Goal: Task Accomplishment & Management: Manage account settings

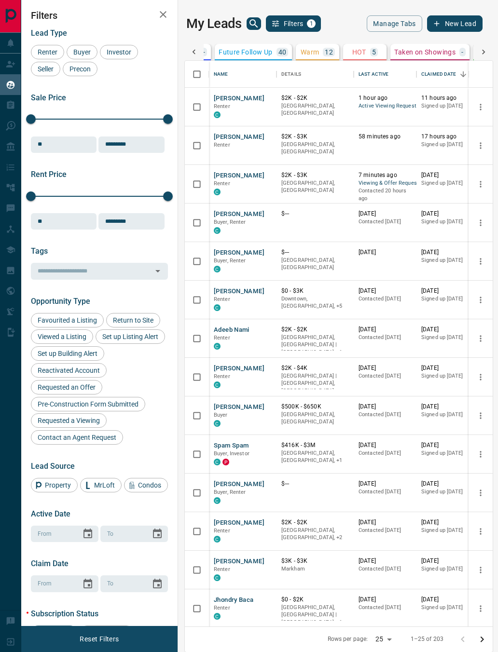
scroll to position [0, 236]
click at [362, 54] on p "HOT" at bounding box center [356, 52] width 14 height 7
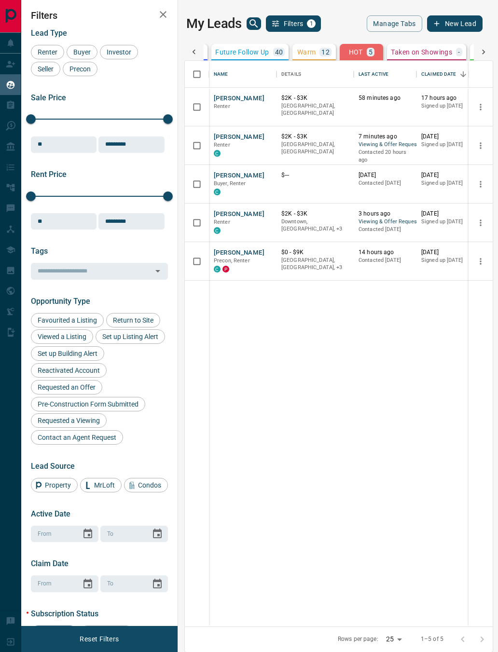
scroll to position [0, 0]
click at [329, 59] on button "Warm 12" at bounding box center [313, 52] width 43 height 16
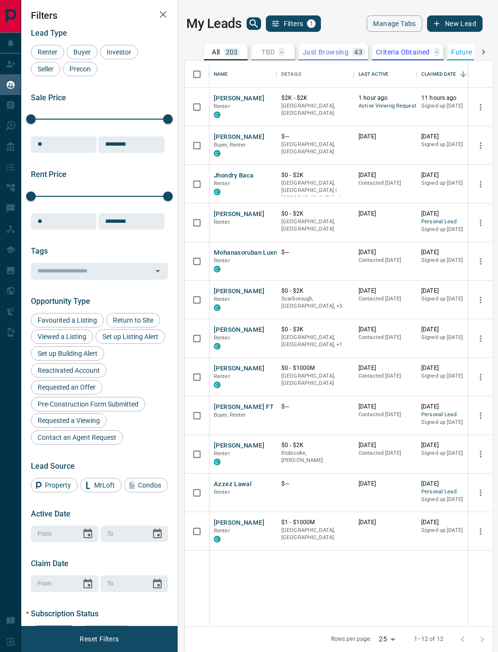
scroll to position [0, 0]
click at [392, 23] on button "Manage Tabs" at bounding box center [393, 23] width 55 height 16
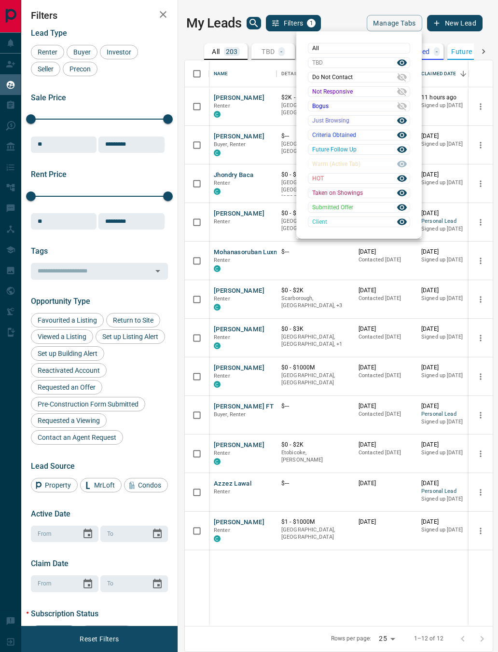
scroll to position [0, 0]
click at [402, 95] on icon at bounding box center [401, 91] width 11 height 11
click at [403, 94] on icon at bounding box center [401, 91] width 11 height 11
click at [401, 93] on icon at bounding box center [402, 92] width 10 height 8
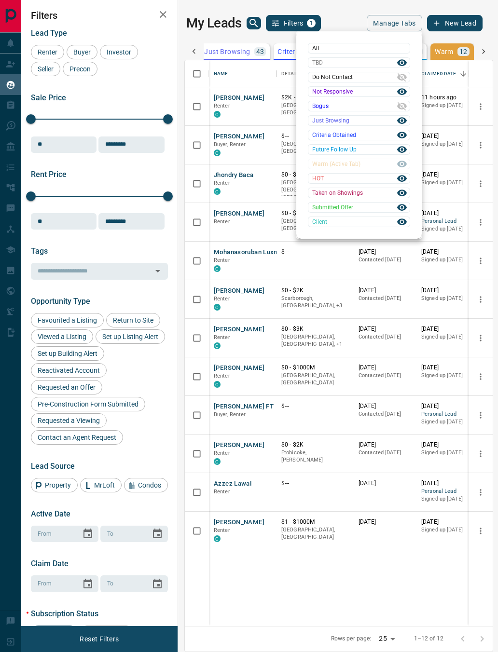
click at [402, 164] on div "All TBD Do Not Contact Not Responsive Bogus Just Browsing Criteria Obtained Fut…" at bounding box center [359, 135] width 102 height 184
click at [352, 21] on div at bounding box center [249, 326] width 498 height 652
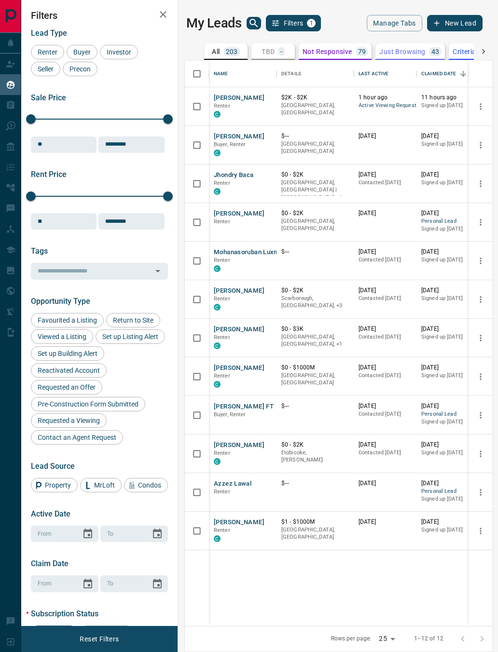
scroll to position [0, 0]
click at [231, 52] on p "203" at bounding box center [232, 51] width 12 height 7
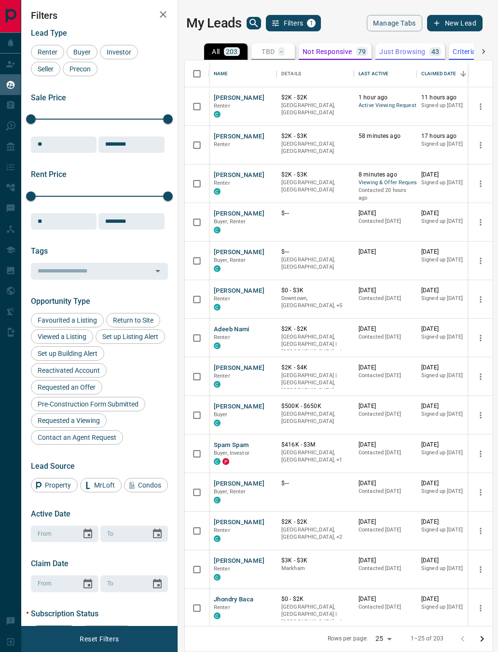
click at [375, 27] on button "Manage Tabs" at bounding box center [393, 23] width 55 height 16
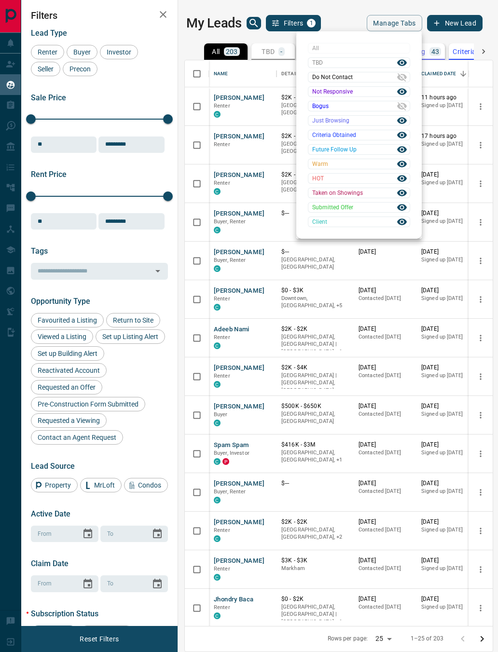
click at [403, 79] on icon at bounding box center [402, 77] width 10 height 8
click at [404, 103] on icon at bounding box center [402, 106] width 10 height 8
click at [351, 24] on div at bounding box center [249, 326] width 498 height 652
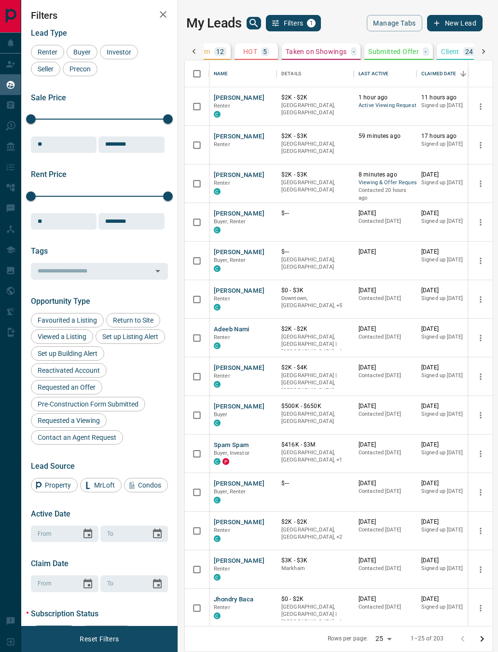
scroll to position [0, 540]
click at [391, 28] on button "Manage Tabs" at bounding box center [393, 23] width 55 height 16
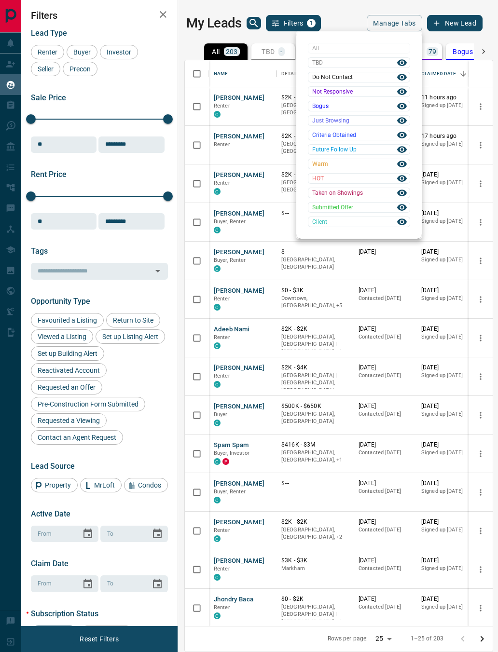
scroll to position [0, 0]
click at [342, 21] on div at bounding box center [249, 326] width 498 height 652
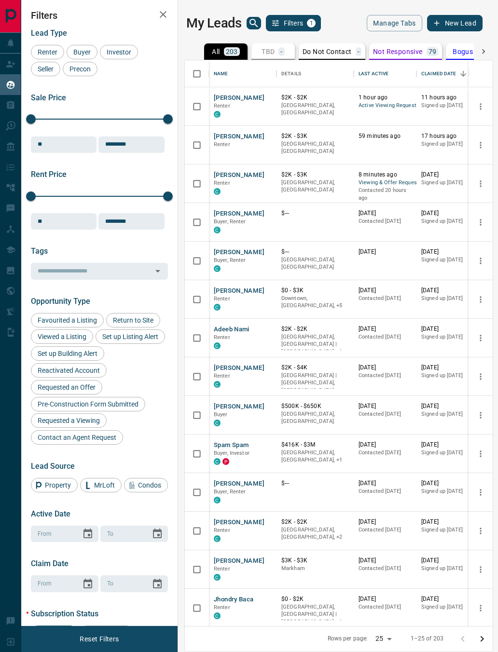
click at [267, 58] on button "TBD -" at bounding box center [272, 51] width 43 height 16
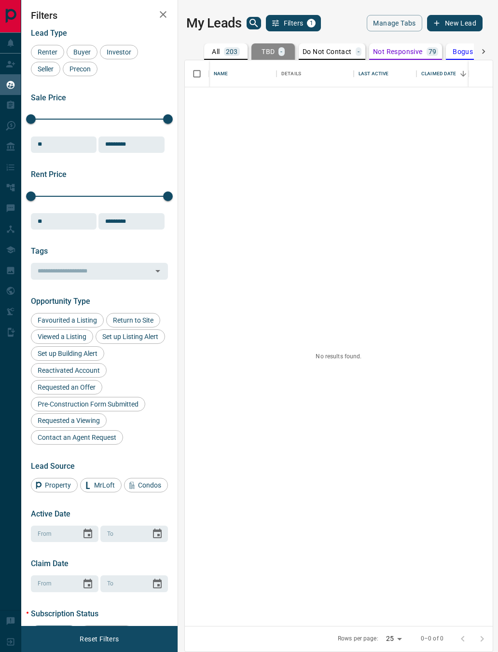
click at [340, 51] on p "Do Not Contact" at bounding box center [326, 51] width 49 height 7
click at [399, 53] on p "Not Responsive" at bounding box center [398, 51] width 50 height 7
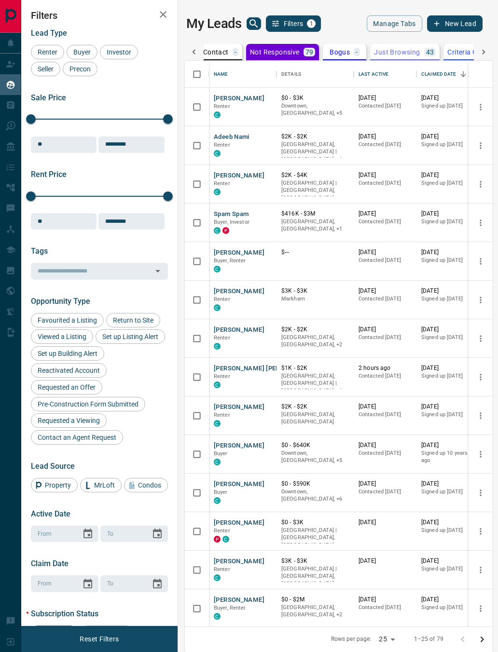
scroll to position [0, 150]
click at [378, 51] on p "Just Browsing" at bounding box center [369, 52] width 46 height 7
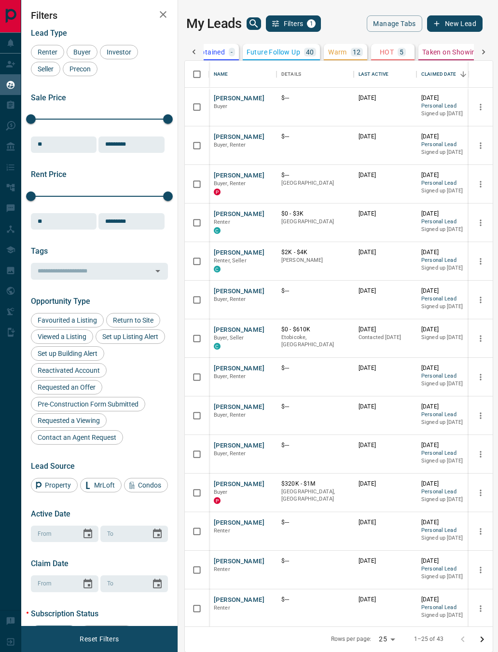
scroll to position [0, 405]
click at [307, 50] on p "40" at bounding box center [303, 52] width 8 height 7
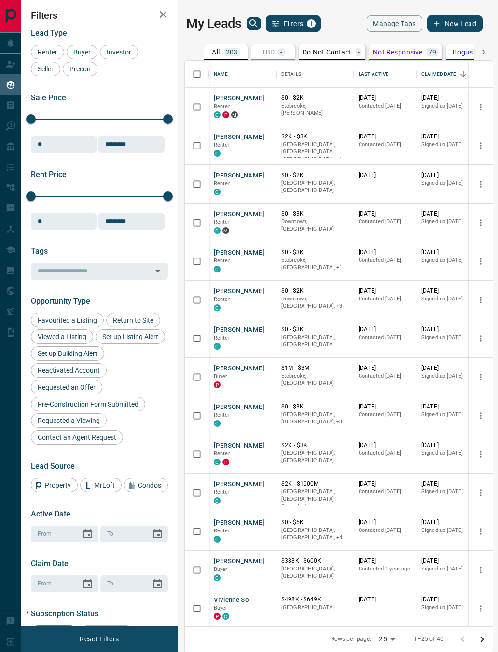
scroll to position [0, 0]
click at [232, 59] on button "All 203" at bounding box center [225, 52] width 43 height 16
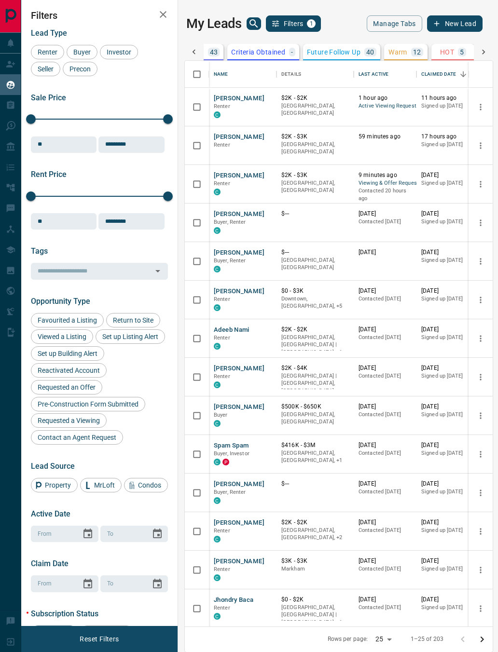
scroll to position [0, 346]
click at [445, 55] on p "HOT" at bounding box center [440, 52] width 14 height 7
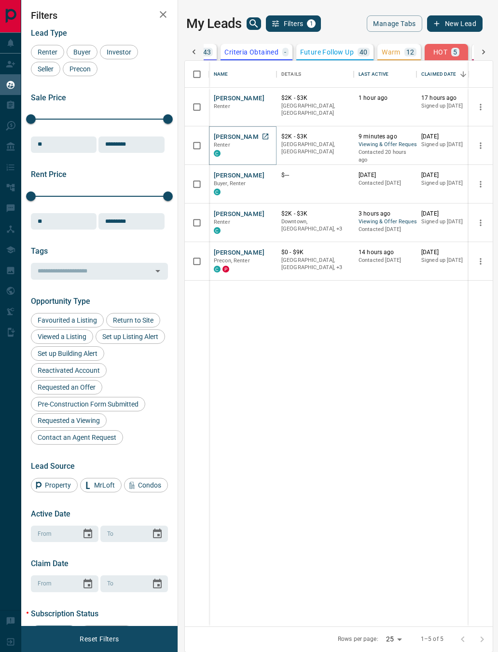
click at [239, 141] on button "[PERSON_NAME]" at bounding box center [239, 137] width 51 height 9
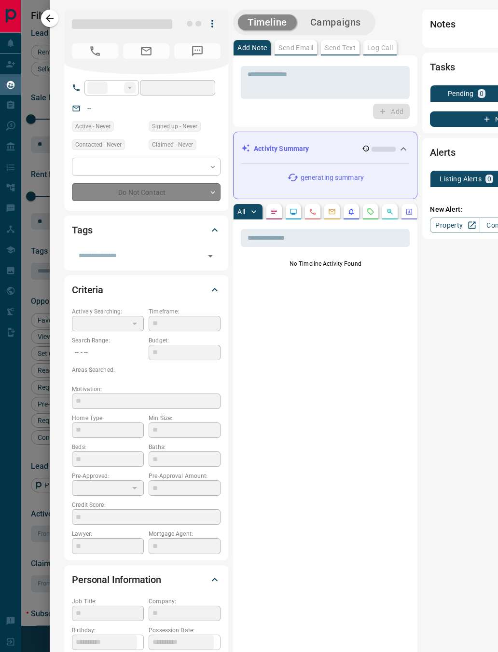
type input "**"
type input "**********"
type input "*"
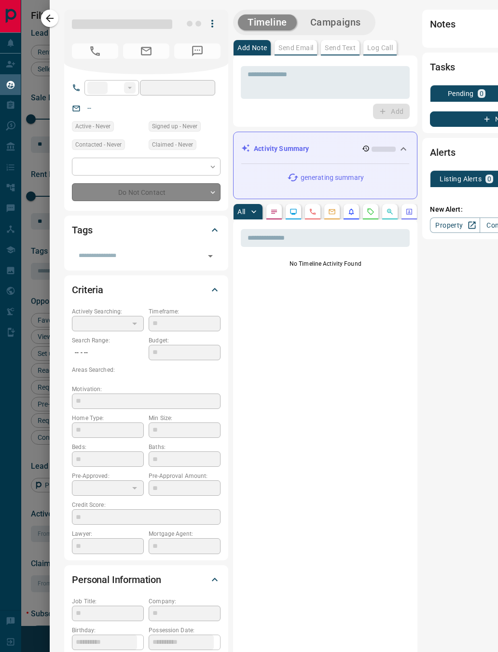
type input "**********"
type input "*******"
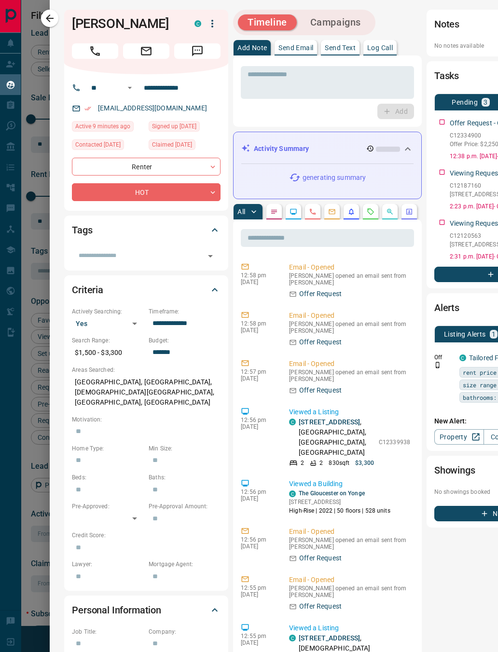
click at [367, 218] on button "button" at bounding box center [370, 211] width 15 height 15
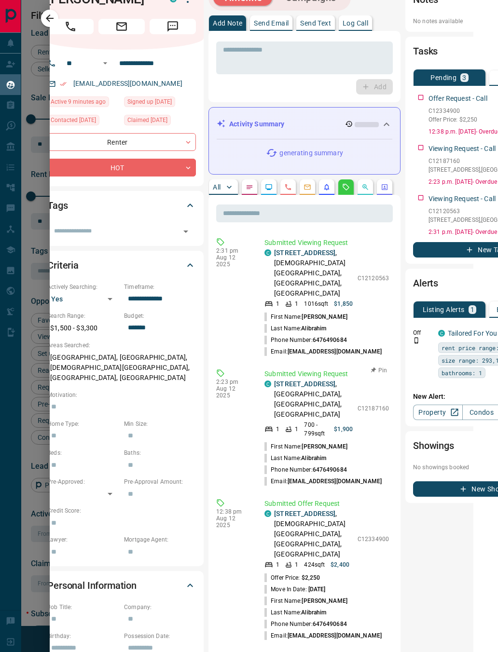
scroll to position [52, 18]
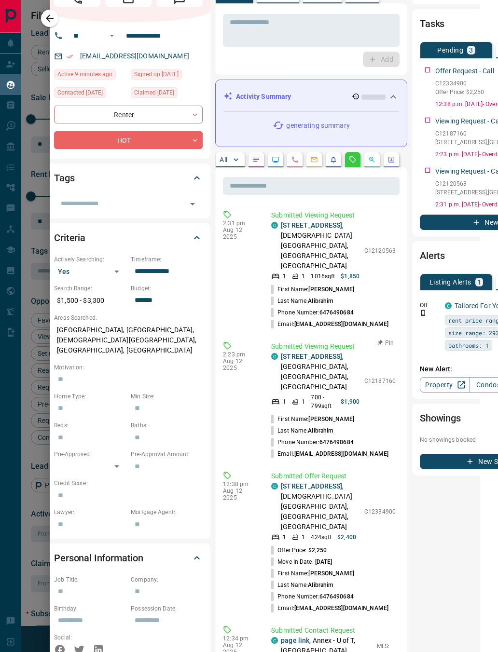
click at [369, 377] on p "C12187160" at bounding box center [379, 381] width 31 height 9
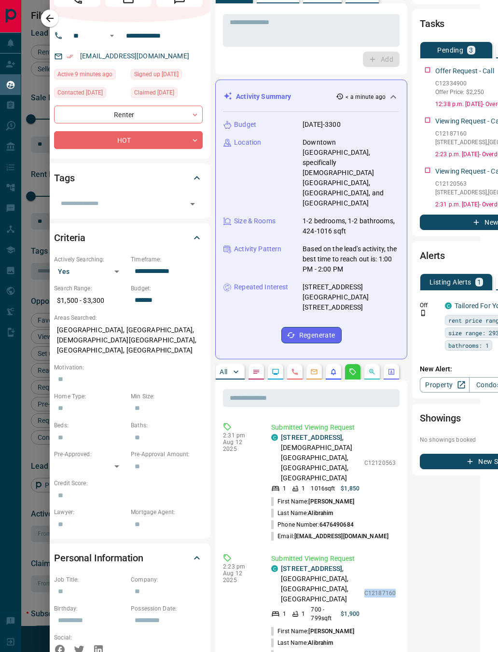
copy p "C12187160"
